Goal: Transaction & Acquisition: Subscribe to service/newsletter

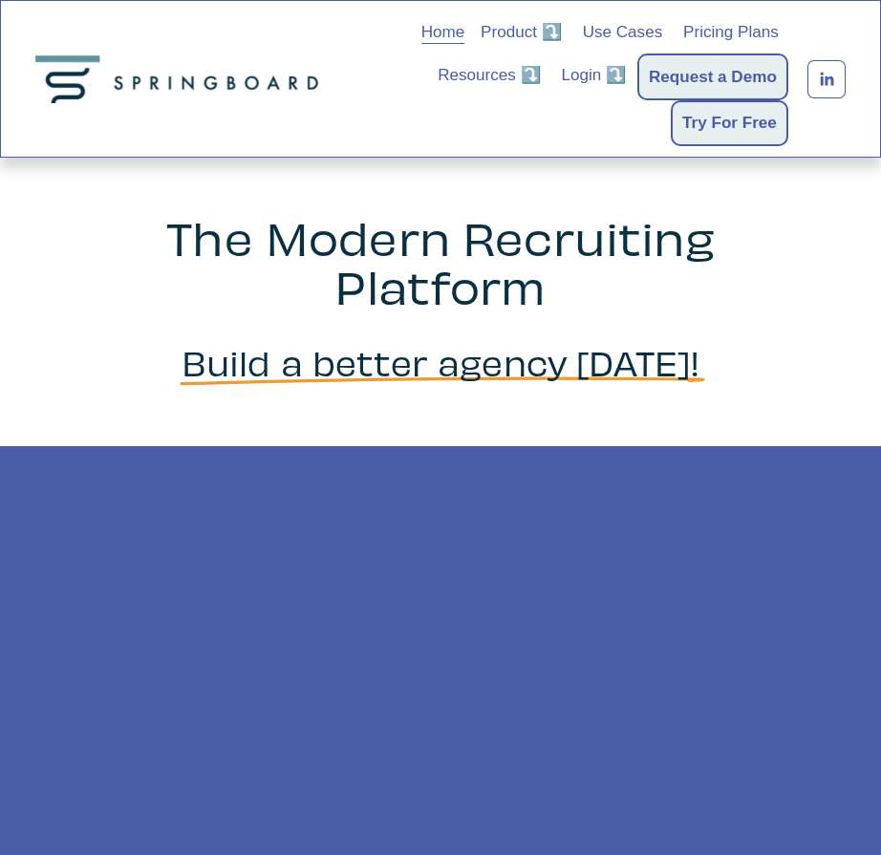
click at [592, 75] on span "Login ⤵️" at bounding box center [593, 75] width 65 height 23
click at [728, 123] on link "Try For Free" at bounding box center [729, 123] width 95 height 26
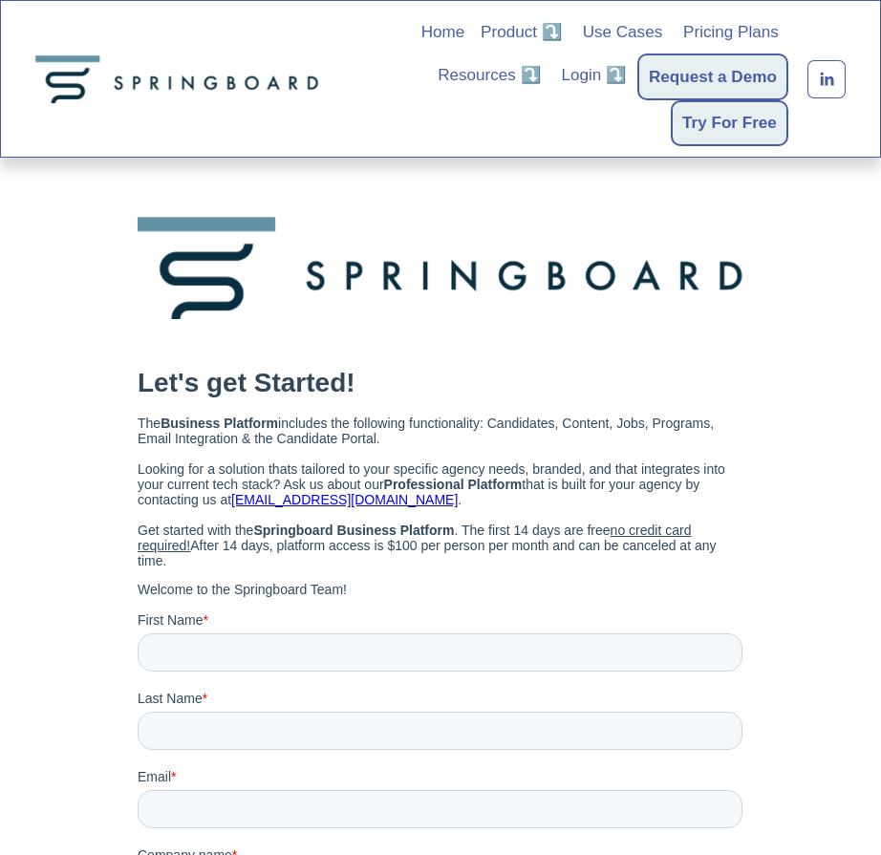
scroll to position [8, 0]
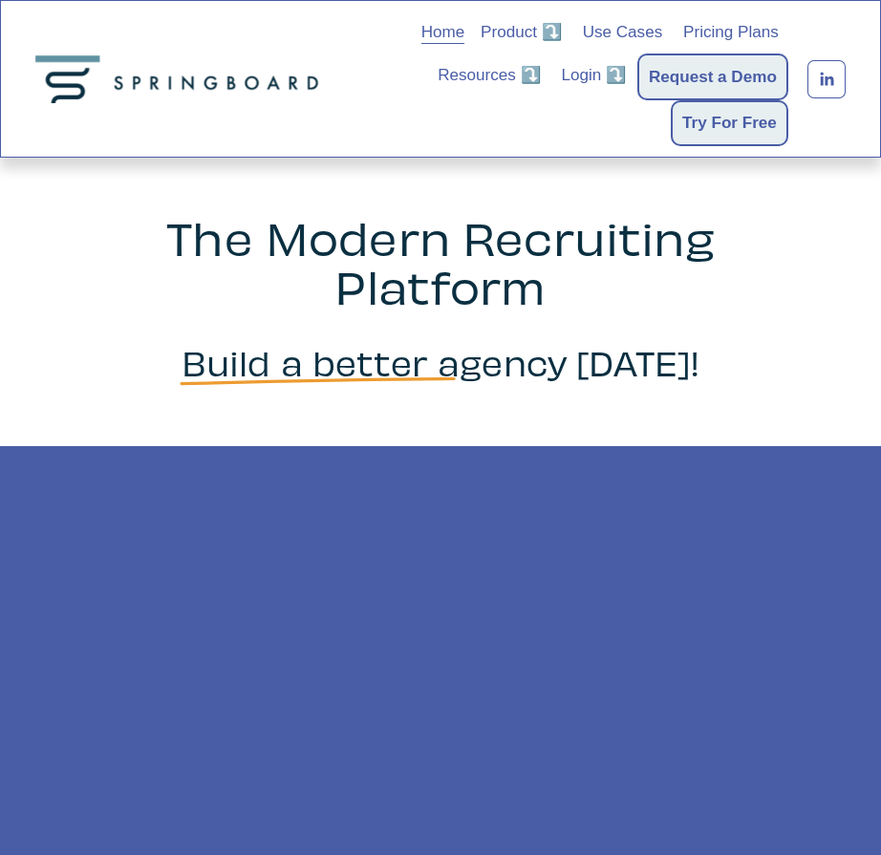
click at [592, 75] on span "Login ⤵️" at bounding box center [593, 75] width 65 height 23
